Goal: Task Accomplishment & Management: Manage account settings

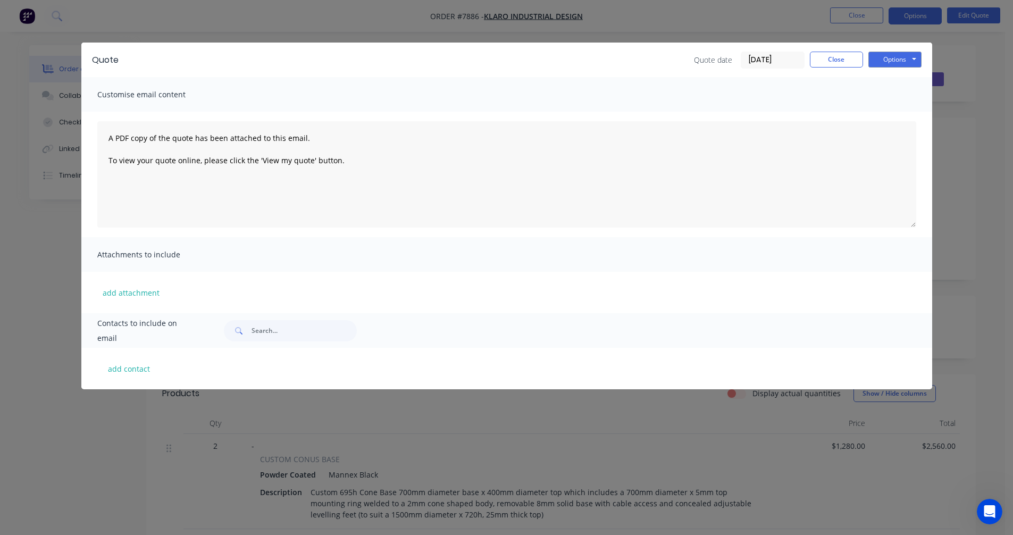
click at [27, 351] on div "Quote Quote date [DATE] Close Options Preview Print Email Customise email conte…" at bounding box center [506, 267] width 1013 height 535
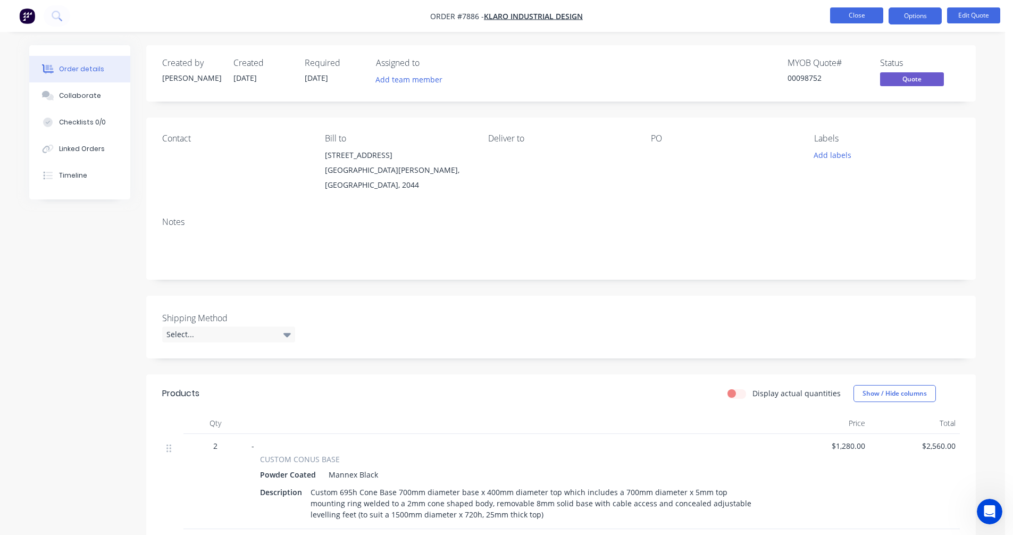
click at [866, 12] on button "Close" at bounding box center [856, 15] width 53 height 16
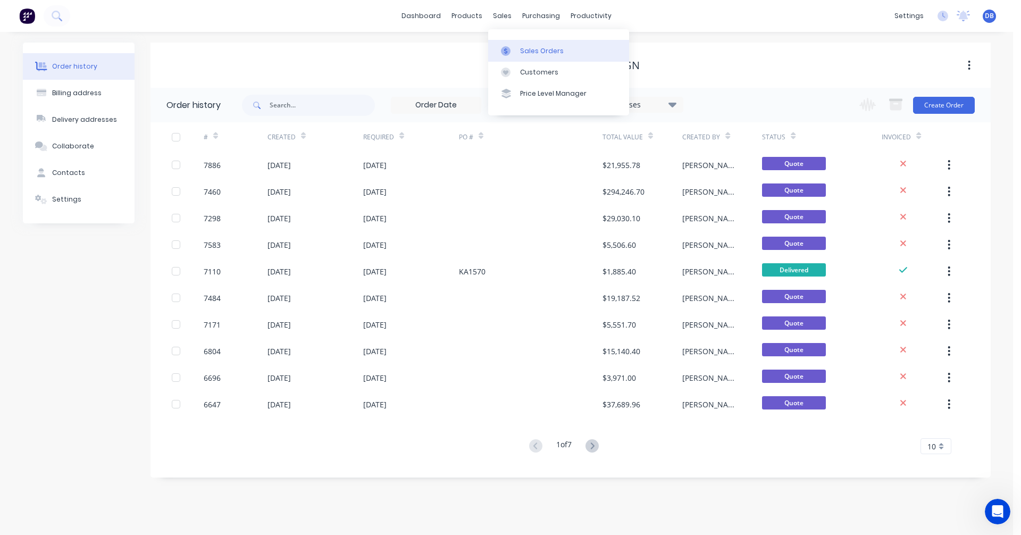
click at [528, 44] on link "Sales Orders" at bounding box center [558, 50] width 141 height 21
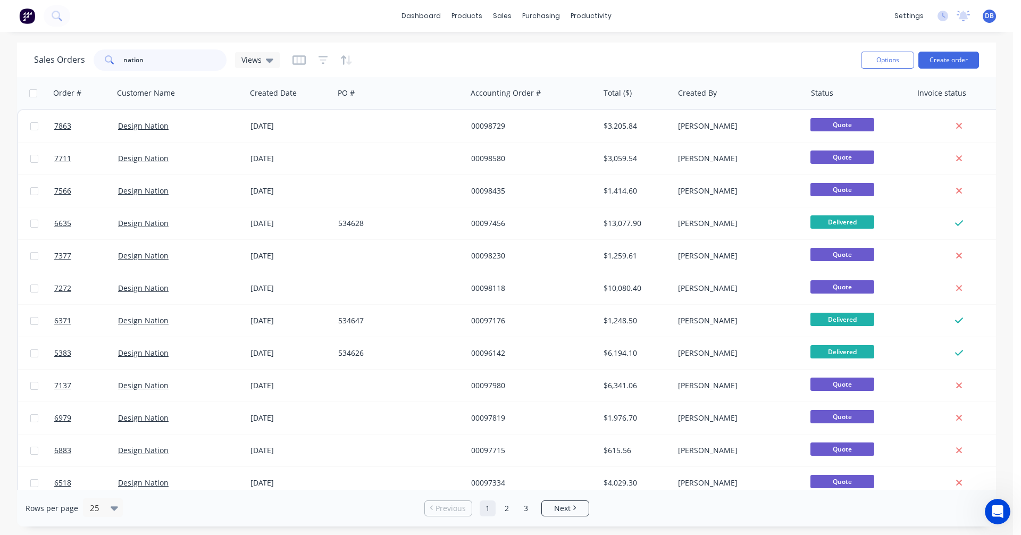
drag, startPoint x: 148, startPoint y: 60, endPoint x: 96, endPoint y: 58, distance: 51.6
click at [96, 58] on div "nation" at bounding box center [160, 59] width 133 height 21
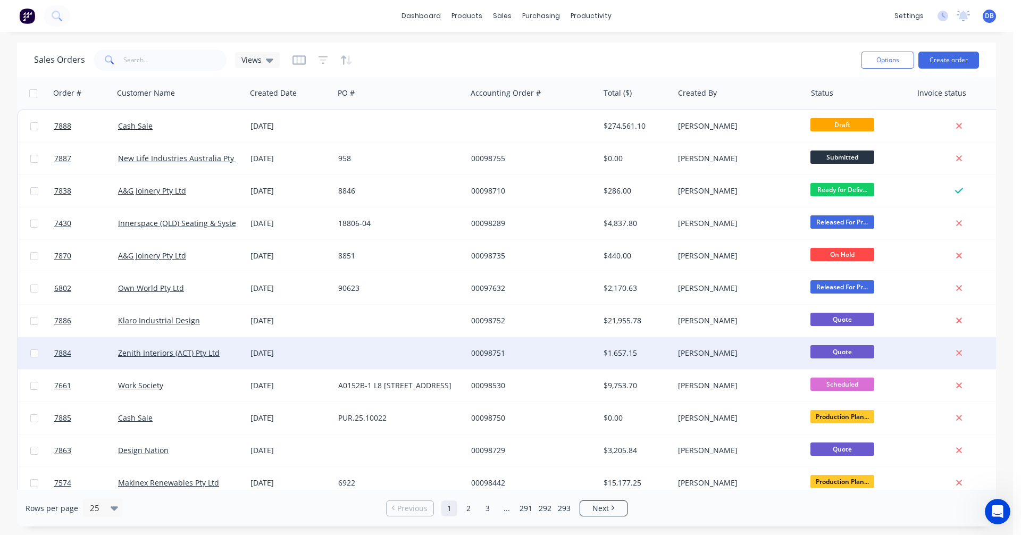
click at [489, 351] on div "00098751" at bounding box center [530, 353] width 118 height 11
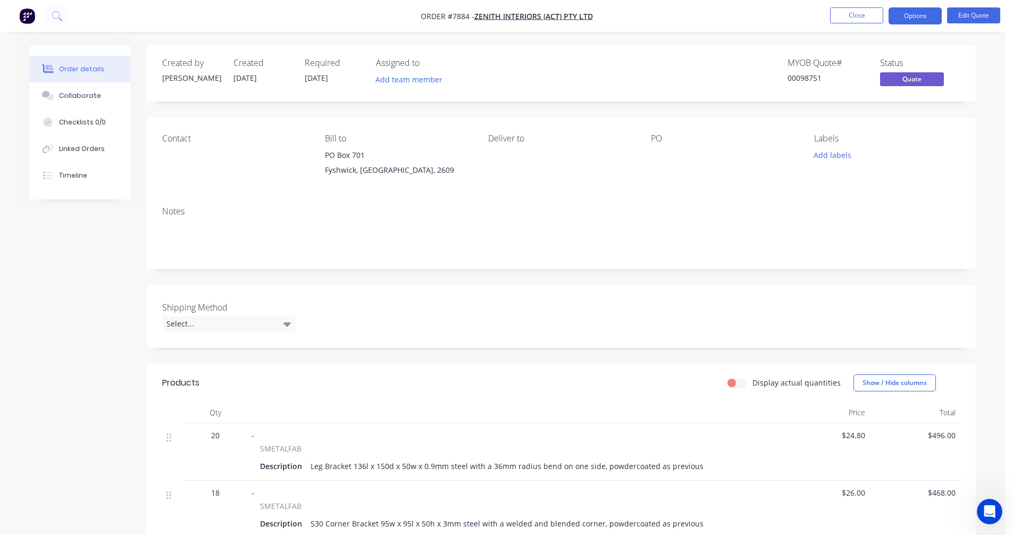
click at [344, 474] on div "Leg Bracket 136l x 150d x 50w x 0.9mm steel with a 36mm radius bend on one side…" at bounding box center [506, 465] width 401 height 15
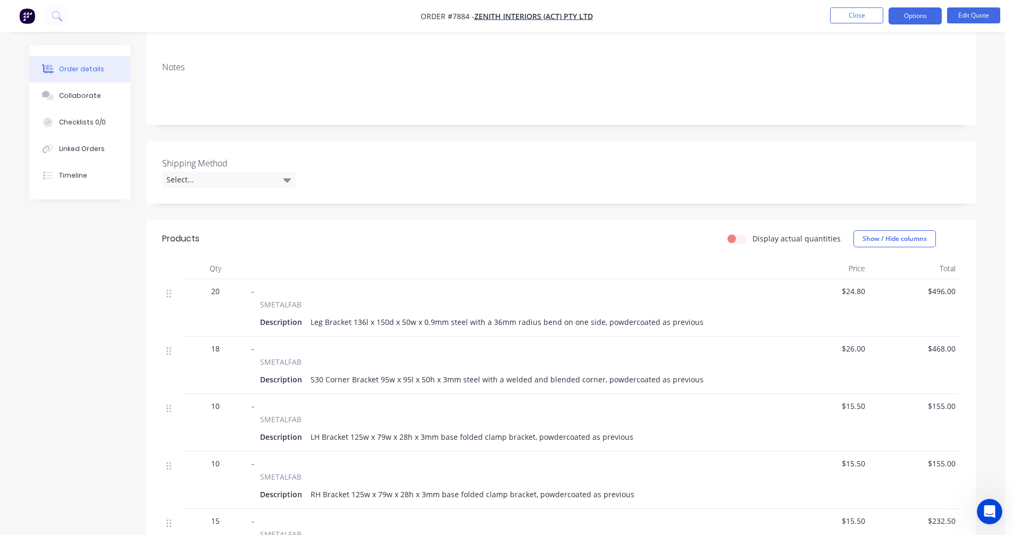
scroll to position [159, 0]
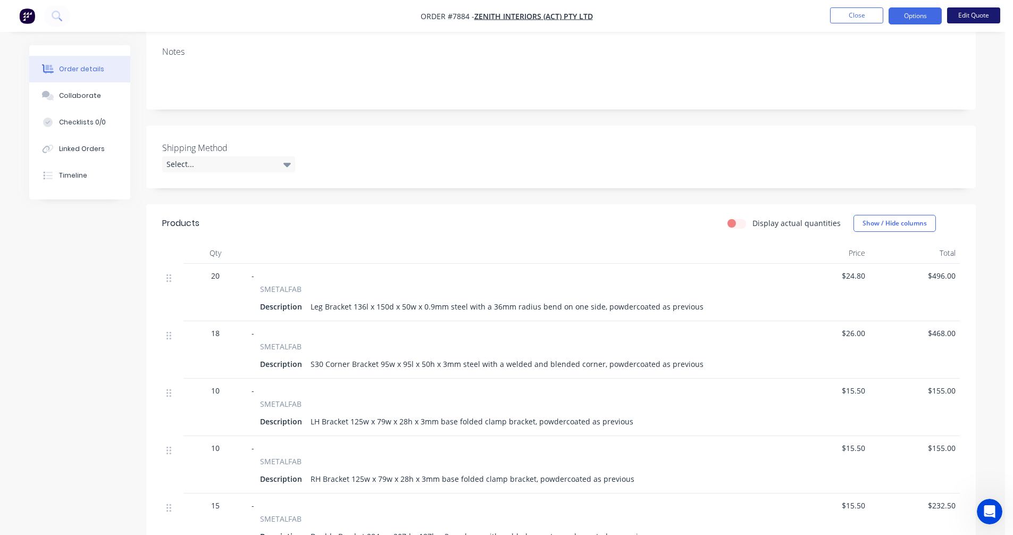
click at [971, 16] on button "Edit Quote" at bounding box center [973, 15] width 53 height 16
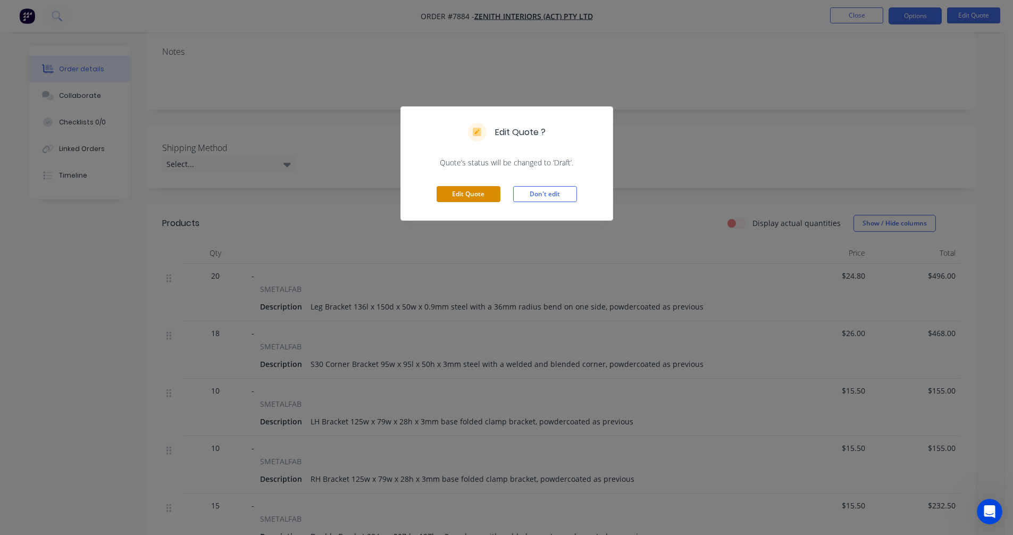
click at [471, 195] on button "Edit Quote" at bounding box center [468, 194] width 64 height 16
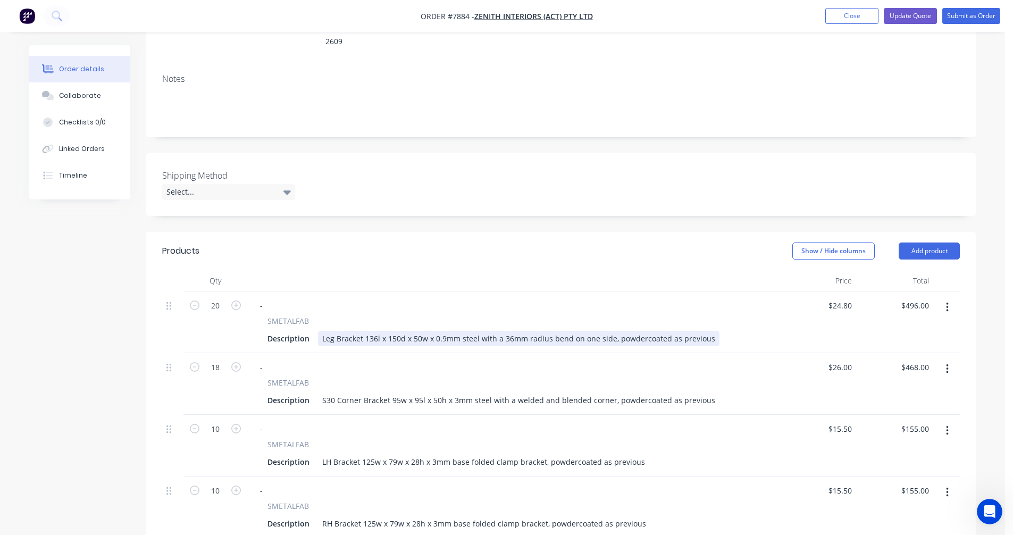
click at [375, 331] on div "Leg Bracket 136l x 150d x 50w x 0.9mm steel with a 36mm radius bend on one side…" at bounding box center [518, 338] width 401 height 15
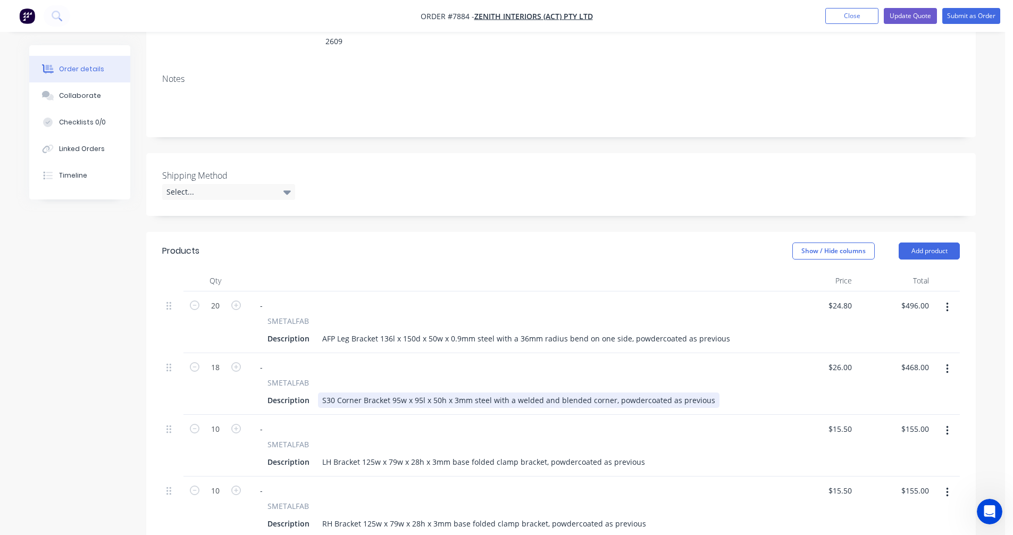
click at [342, 392] on div "S30 Corner Bracket 95w x 95l x 50h x 3mm steel with a welded and blended corner…" at bounding box center [518, 399] width 401 height 15
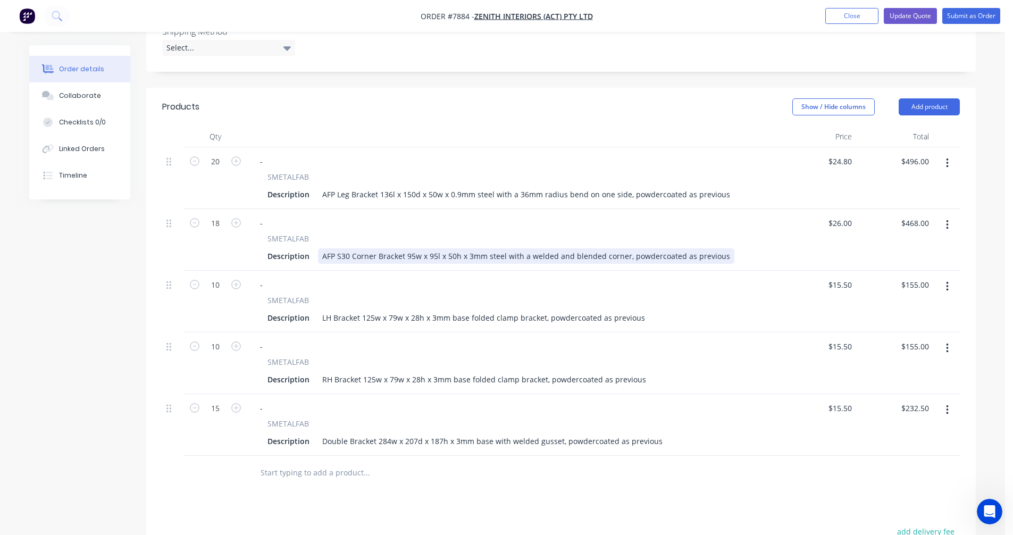
scroll to position [319, 0]
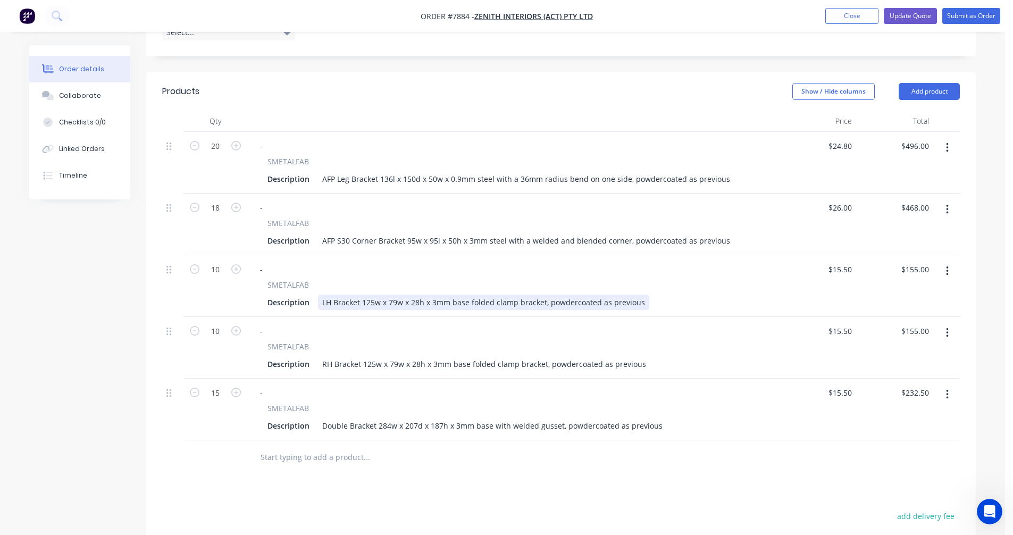
click at [361, 294] on div "LH Bracket 125w x 79w x 28h x 3mm base folded clamp bracket, powdercoated as pr…" at bounding box center [483, 301] width 331 height 15
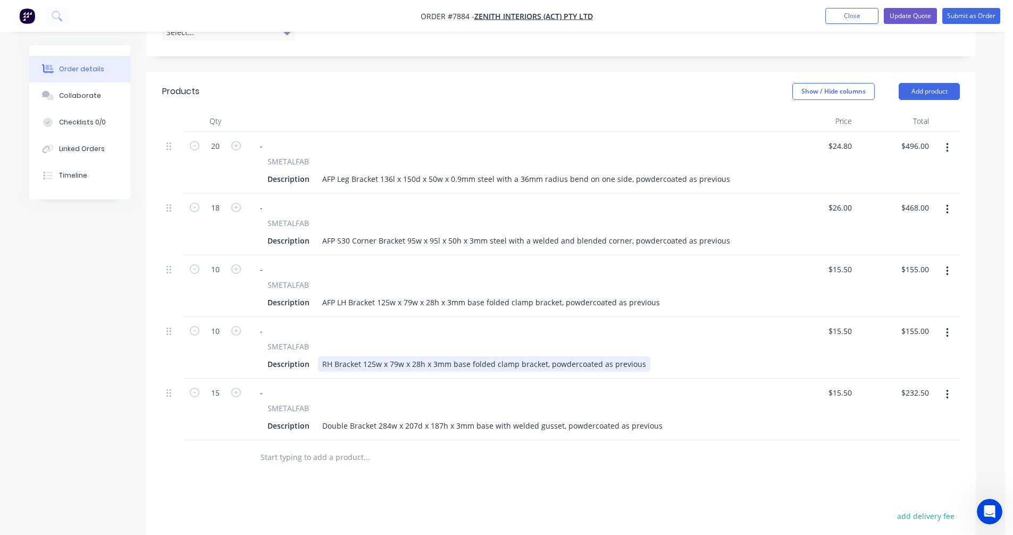
click at [344, 356] on div "RH Bracket 125w x 79w x 28h x 3mm base folded clamp bracket, powdercoated as pr…" at bounding box center [484, 363] width 332 height 15
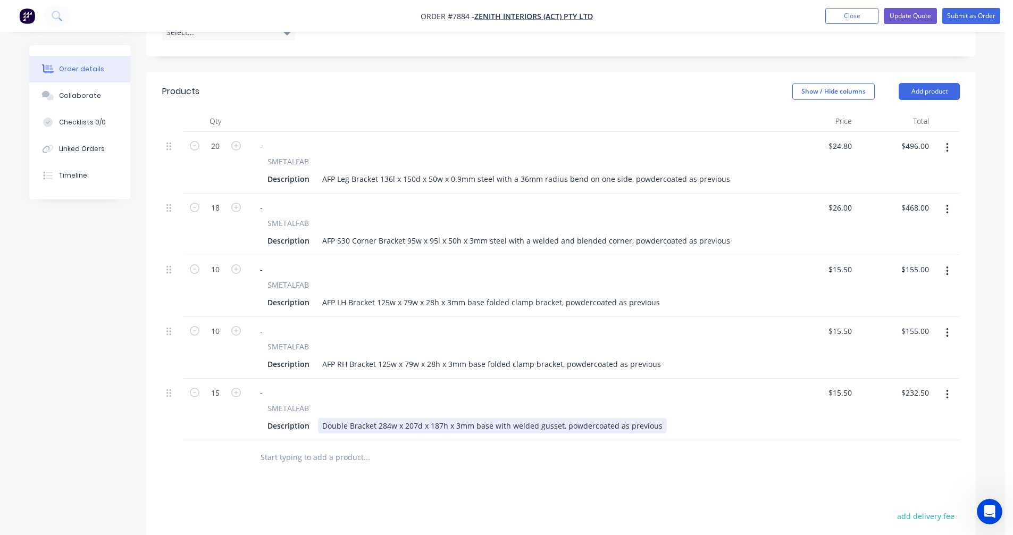
click at [401, 418] on div "Double Bracket 284w x 207d x 187h x 3mm base with welded gusset, powdercoated a…" at bounding box center [492, 425] width 349 height 15
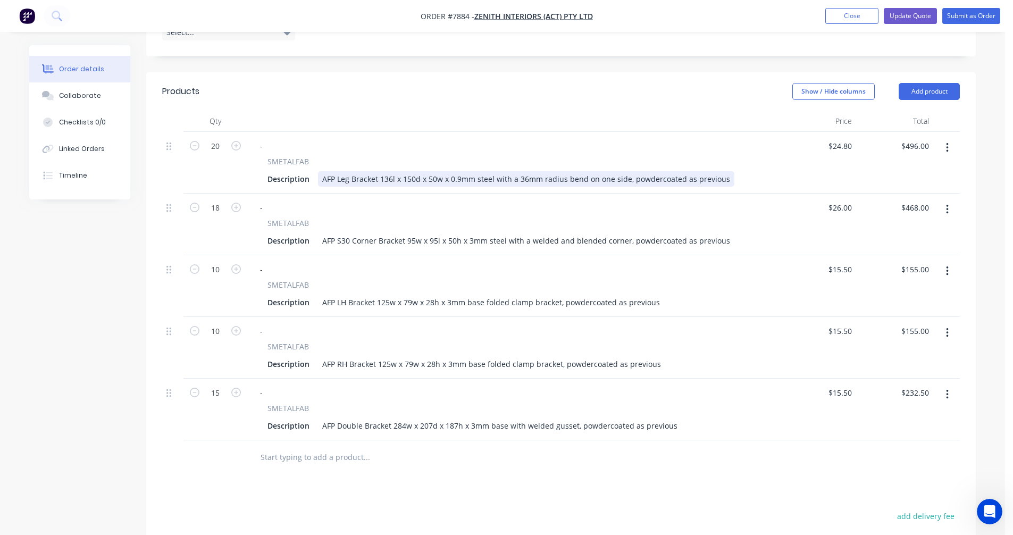
click at [509, 171] on div "AFP Leg Bracket 136l x 150d x 50w x 0.9mm steel with a 36mm radius bend on one …" at bounding box center [526, 178] width 416 height 15
type input "$24.00"
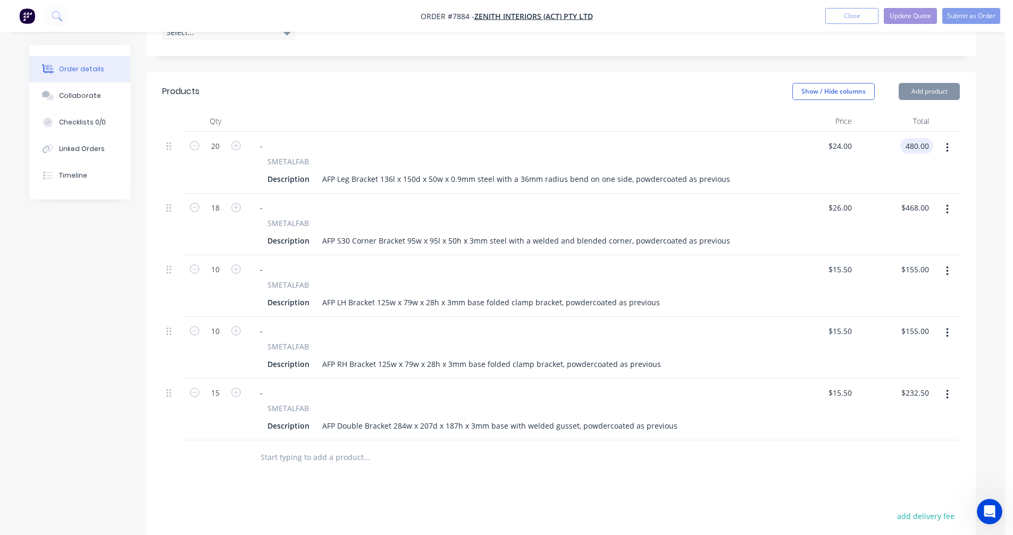
type input "$480.00"
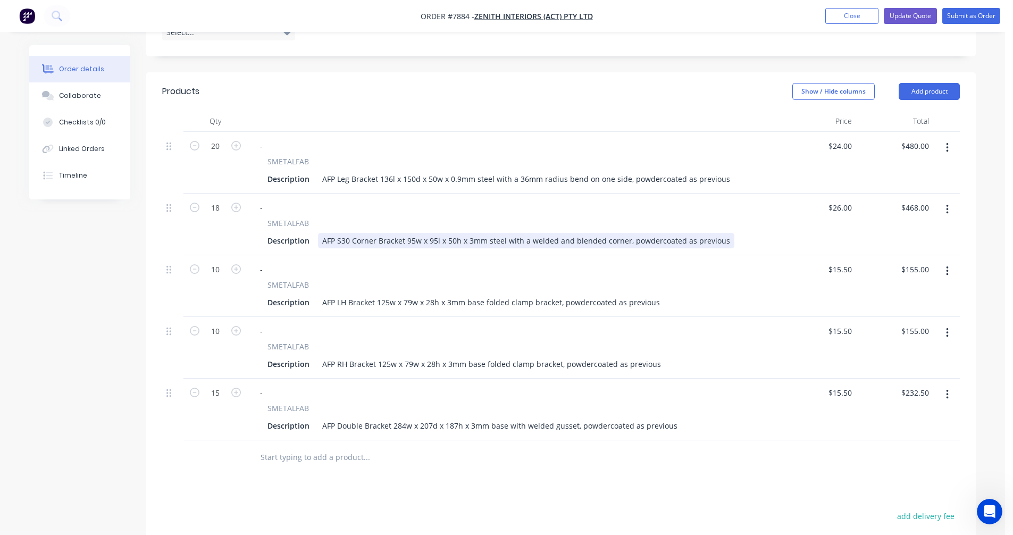
click at [468, 233] on div "AFP S30 Corner Bracket 95w x 95l x 50h x 3mm steel with a welded and blended co…" at bounding box center [526, 240] width 416 height 15
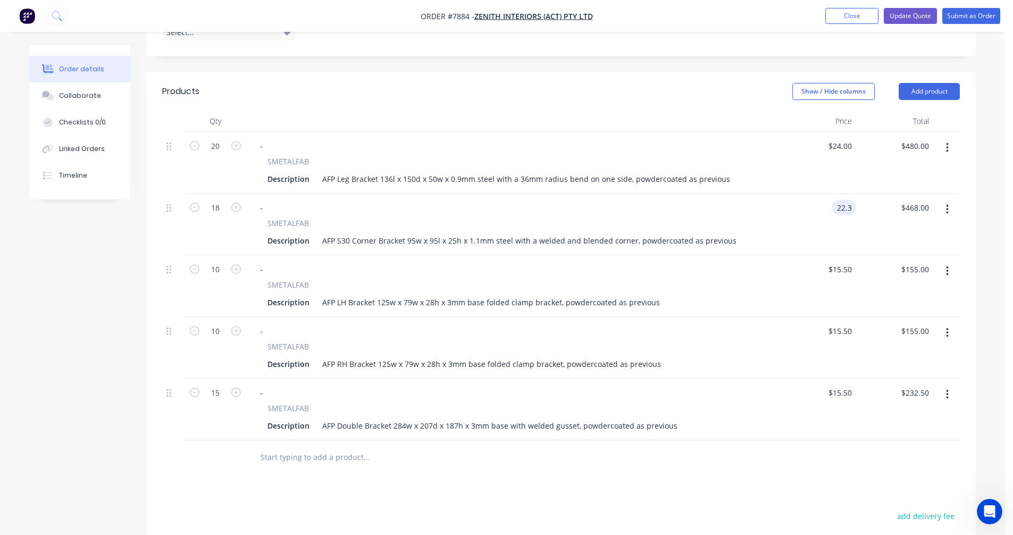
type input "$22.30"
type input "$401.40"
click at [477, 294] on div "AFP LH Bracket 125w x 79w x 28h x 3mm base folded clamp bracket, powdercoated a…" at bounding box center [491, 301] width 346 height 15
click at [574, 418] on div "AFP Double Bracket 284w x 207d x 187h x 3mm base with welded gusset, powdercoat…" at bounding box center [500, 425] width 364 height 15
click at [464, 418] on div "AFP Double Bracket 284w x 207d x 187h x 3mm base with welded gusset, powdercoat…" at bounding box center [500, 425] width 364 height 15
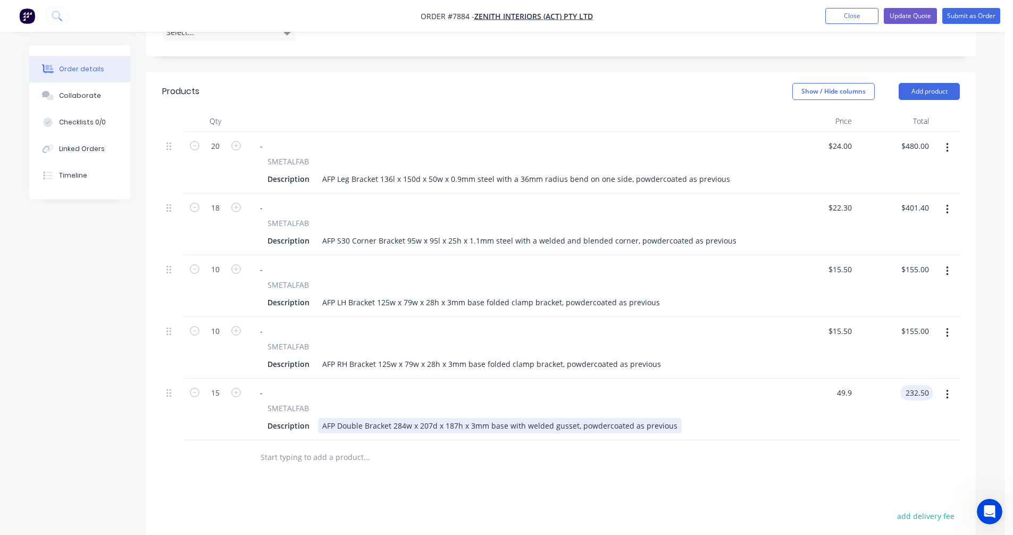
type input "$49.90"
type input "$748.50"
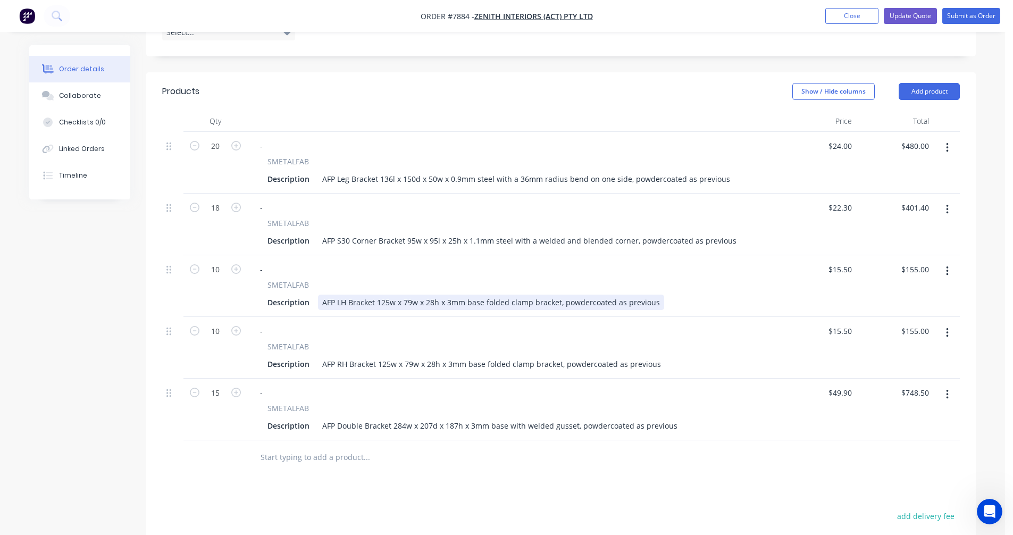
click at [468, 294] on div "AFP LH Bracket 125w x 79w x 28h x 3mm base folded clamp bracket, powdercoated a…" at bounding box center [491, 301] width 346 height 15
type input "$15.10"
type input "$151.00"
type input "$15.10"
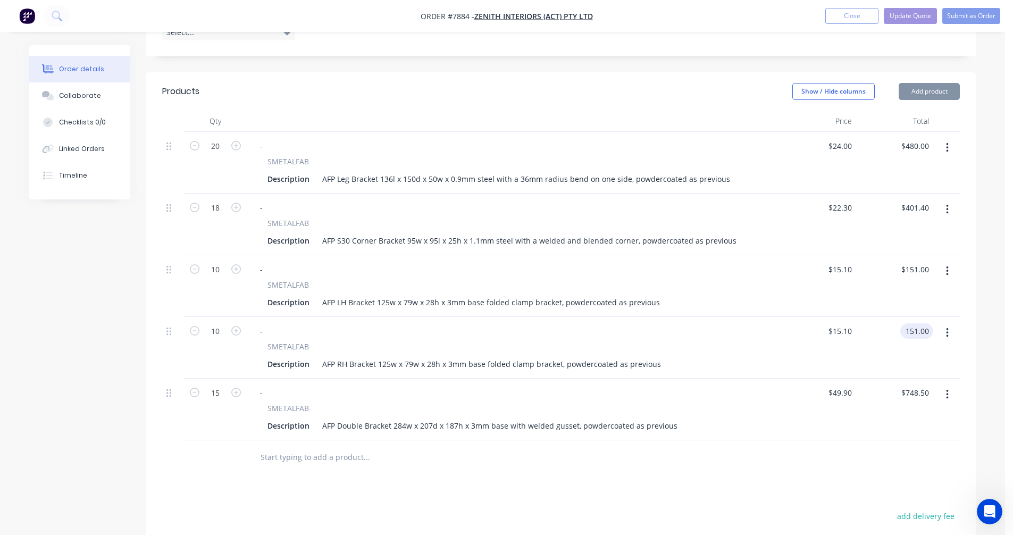
type input "$151.00"
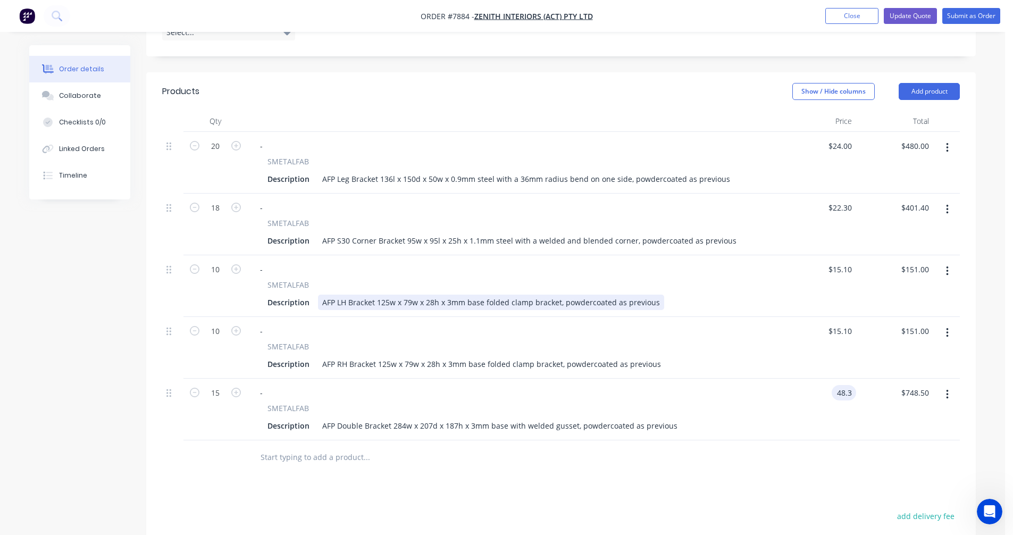
type input "$48.30"
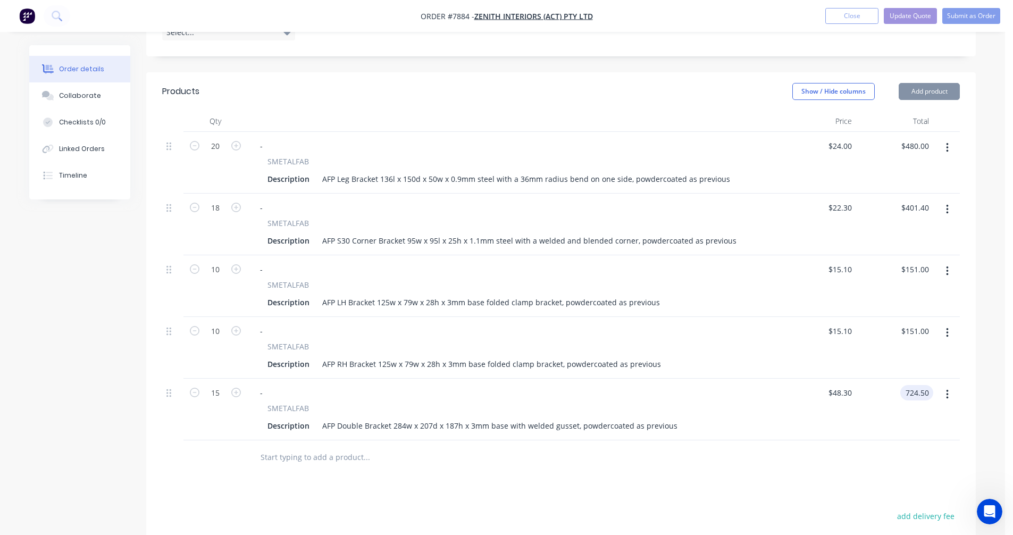
type input "$724.50"
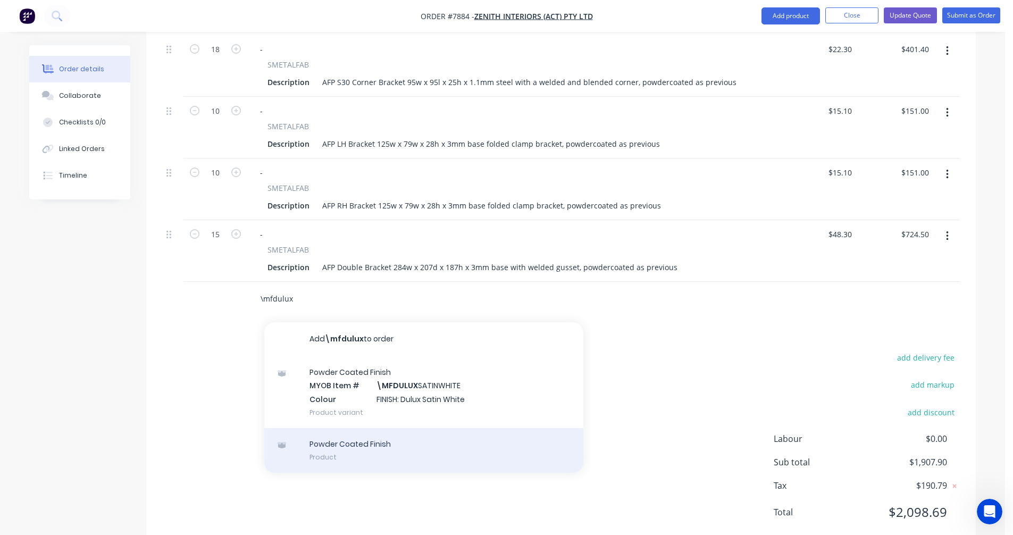
scroll to position [478, 0]
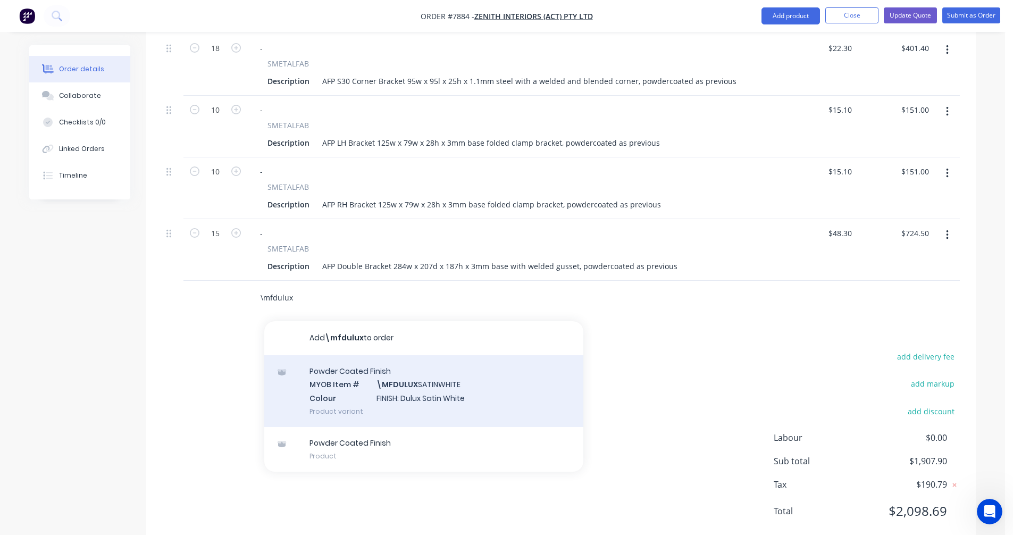
type input "\mfdulux"
click at [425, 375] on div "Powder Coated Finish MYOB Item # \MFDULUX SATINWHITE Colour FINISH: Dulux Satin…" at bounding box center [423, 391] width 319 height 72
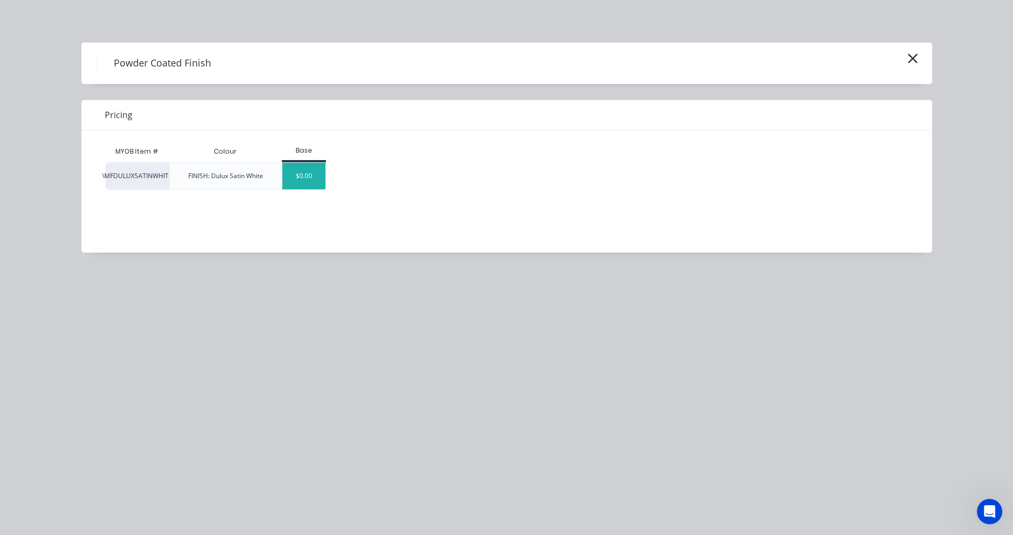
click at [305, 174] on div "$0.00" at bounding box center [303, 176] width 43 height 27
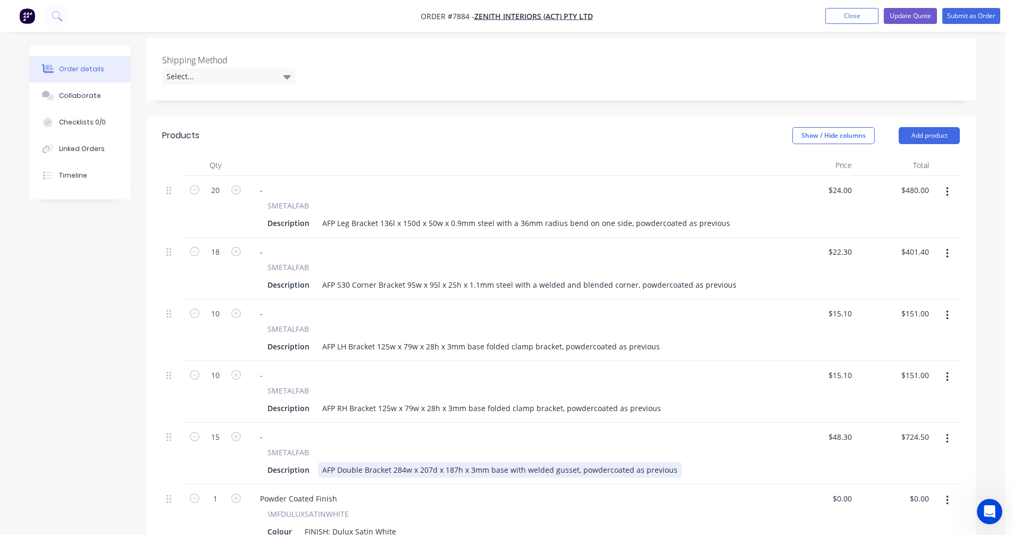
scroll to position [266, 0]
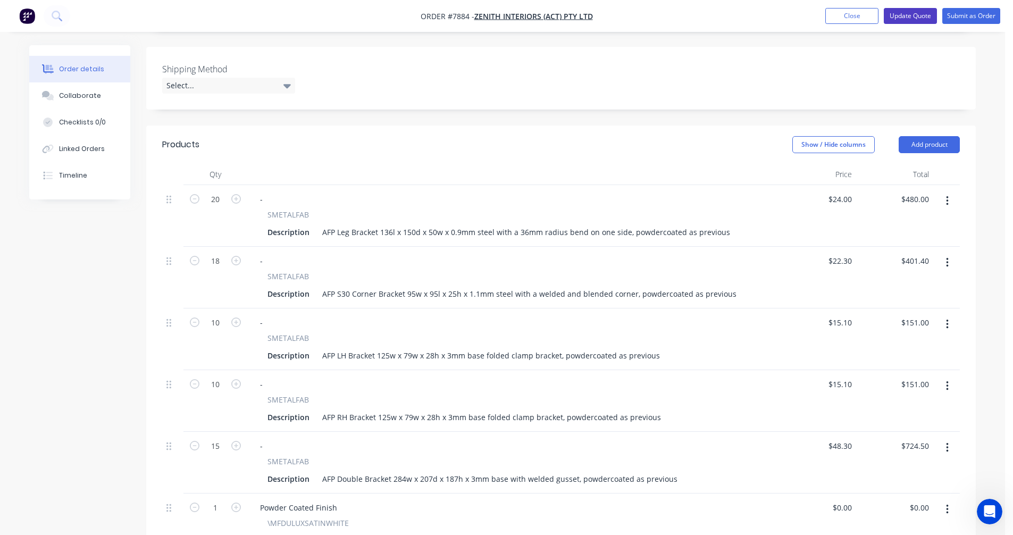
click at [911, 13] on button "Update Quote" at bounding box center [909, 16] width 53 height 16
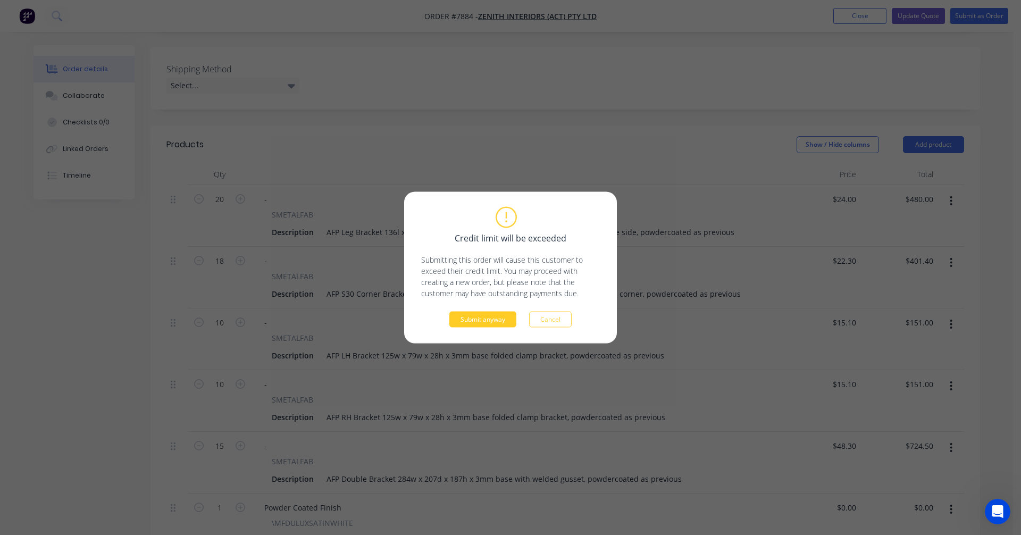
click at [487, 319] on button "Submit anyway" at bounding box center [482, 319] width 67 height 16
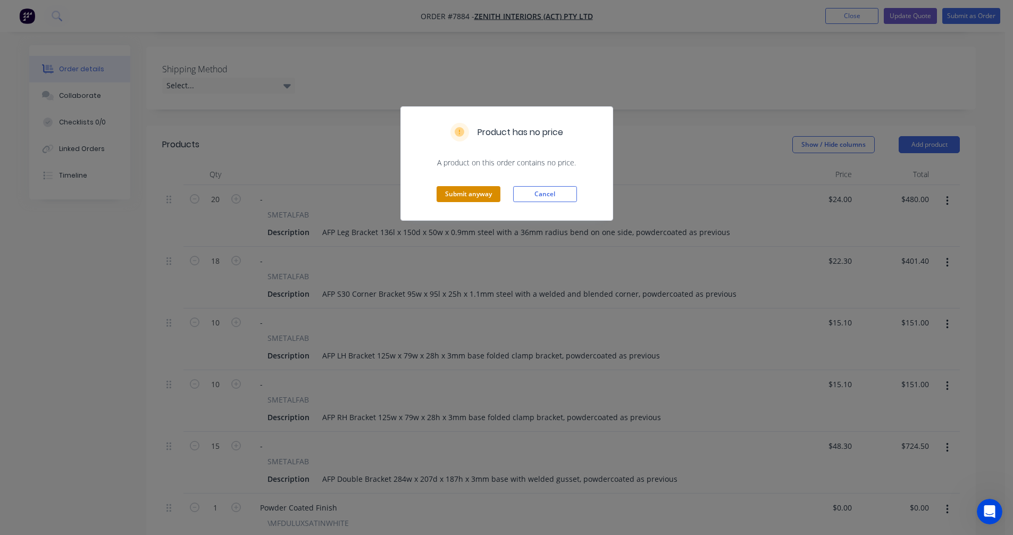
click at [462, 195] on button "Submit anyway" at bounding box center [468, 194] width 64 height 16
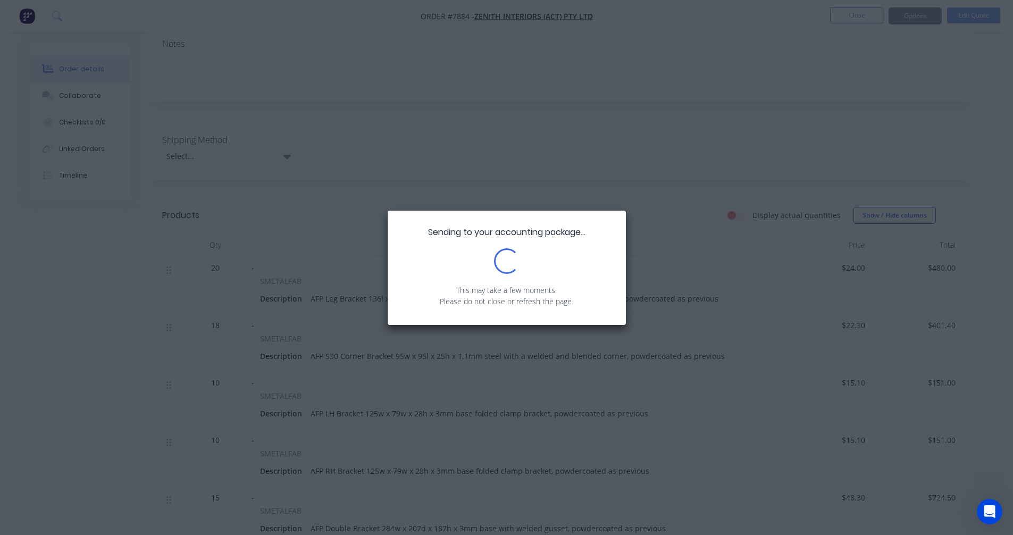
scroll to position [0, 0]
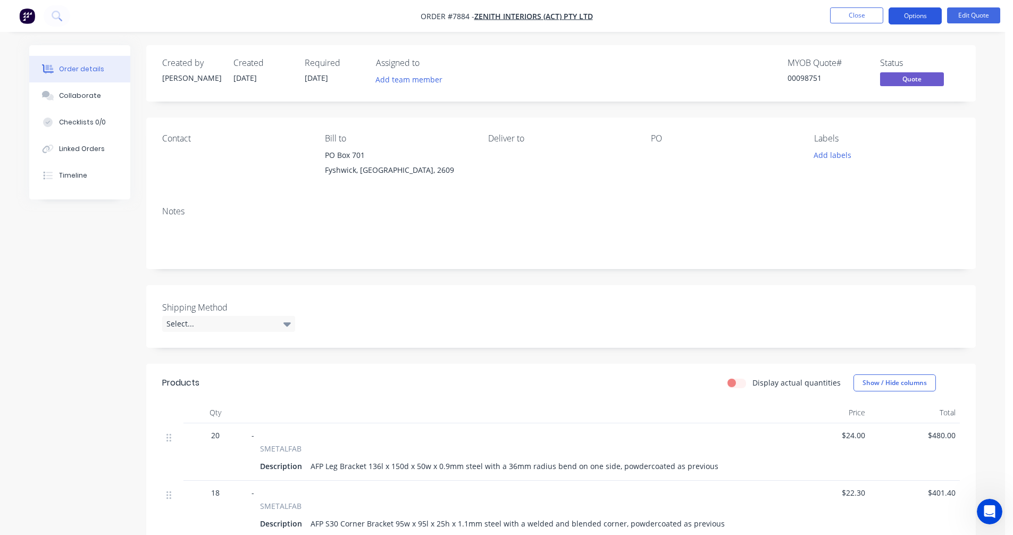
click at [913, 12] on button "Options" at bounding box center [914, 15] width 53 height 17
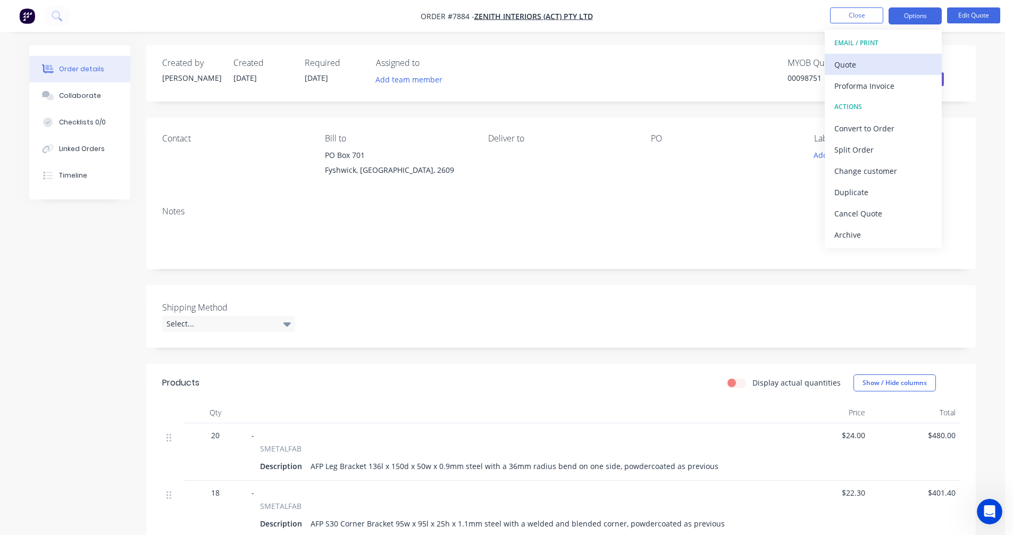
click at [855, 66] on div "Quote" at bounding box center [883, 64] width 98 height 15
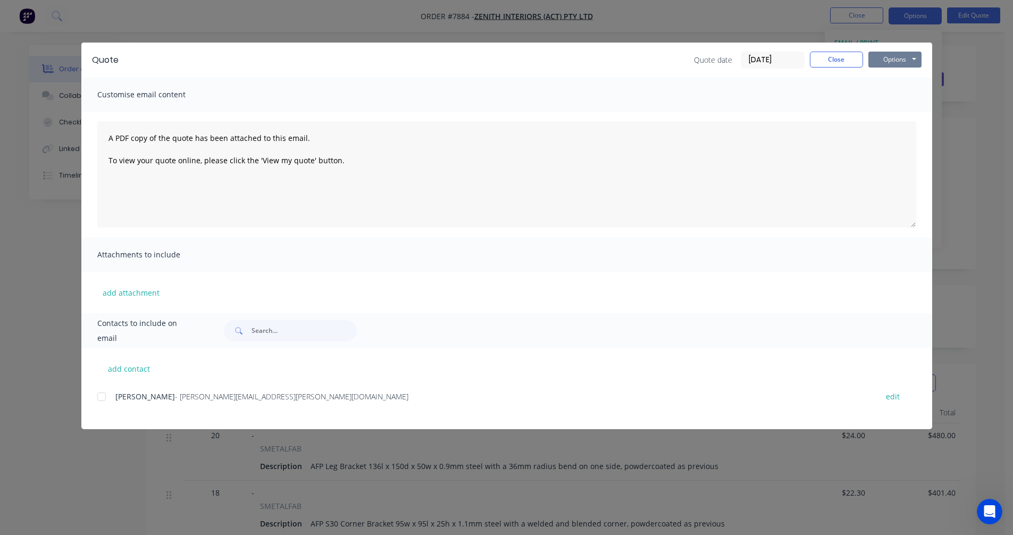
click at [896, 55] on button "Options" at bounding box center [894, 60] width 53 height 16
click at [904, 78] on button "Preview" at bounding box center [902, 79] width 68 height 18
click at [843, 58] on button "Close" at bounding box center [836, 60] width 53 height 16
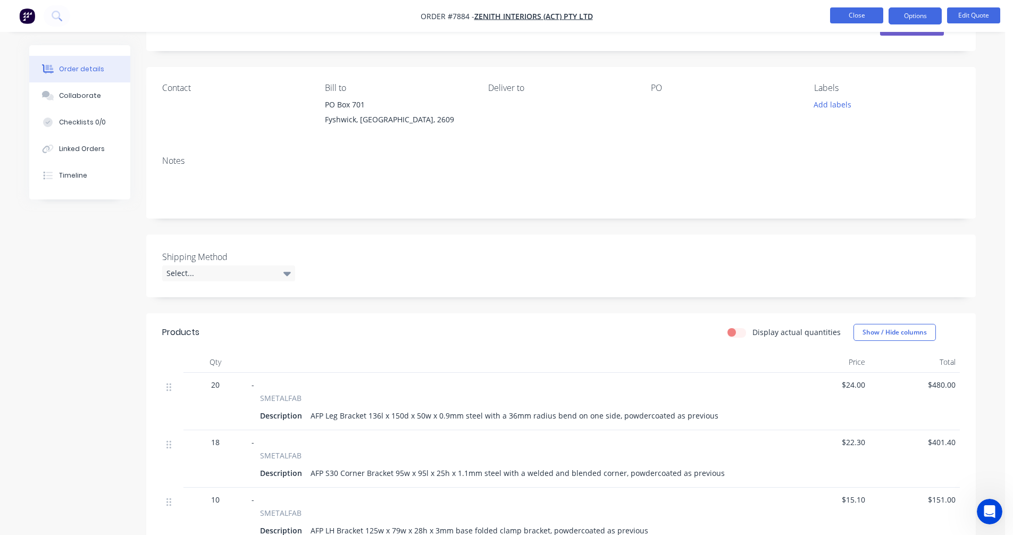
scroll to position [53, 0]
click at [853, 15] on button "Close" at bounding box center [856, 15] width 53 height 16
